Goal: Task Accomplishment & Management: Use online tool/utility

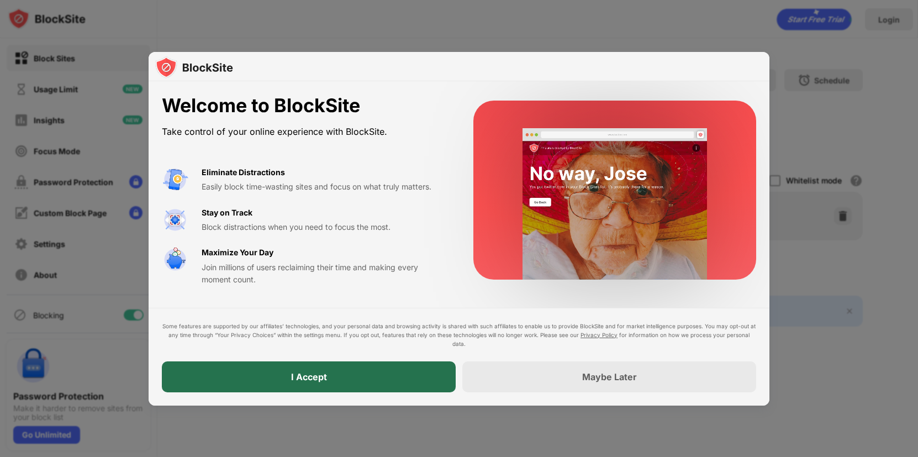
click at [318, 382] on div "I Accept" at bounding box center [309, 376] width 36 height 11
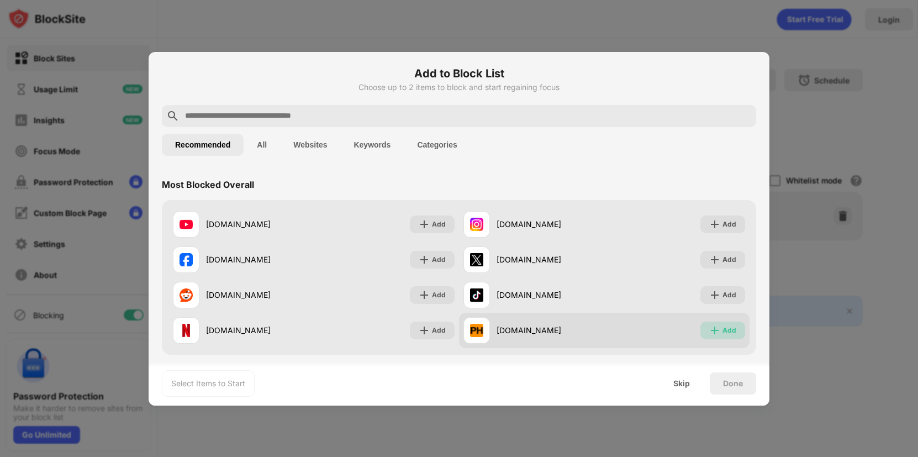
click at [709, 327] on img at bounding box center [714, 330] width 11 height 11
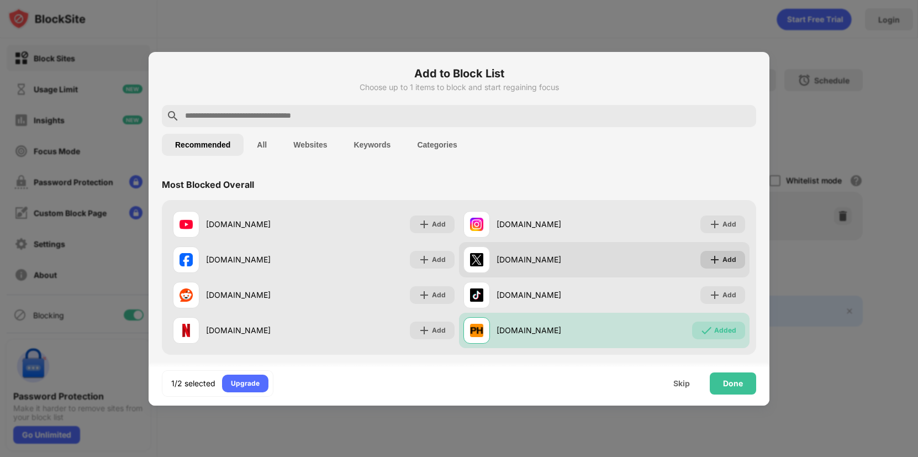
click at [710, 258] on img at bounding box center [714, 259] width 11 height 11
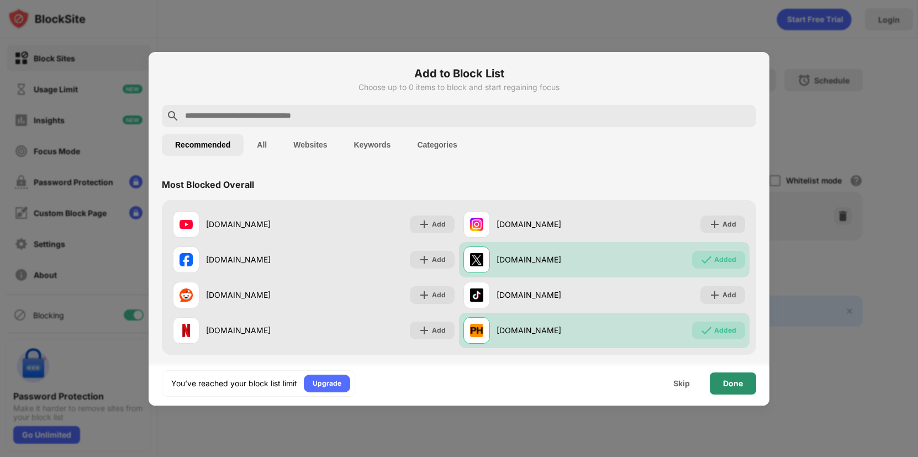
click at [746, 384] on div "Done" at bounding box center [733, 383] width 46 height 22
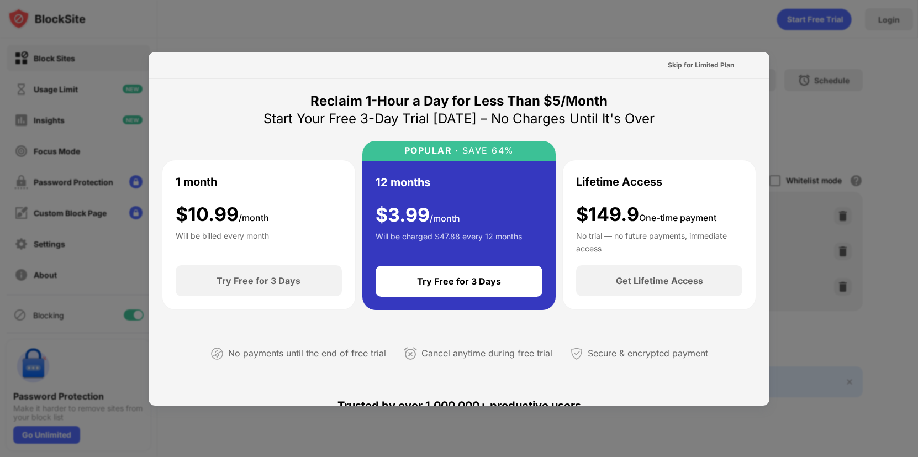
click at [879, 149] on div at bounding box center [459, 228] width 918 height 457
